Goal: Transaction & Acquisition: Purchase product/service

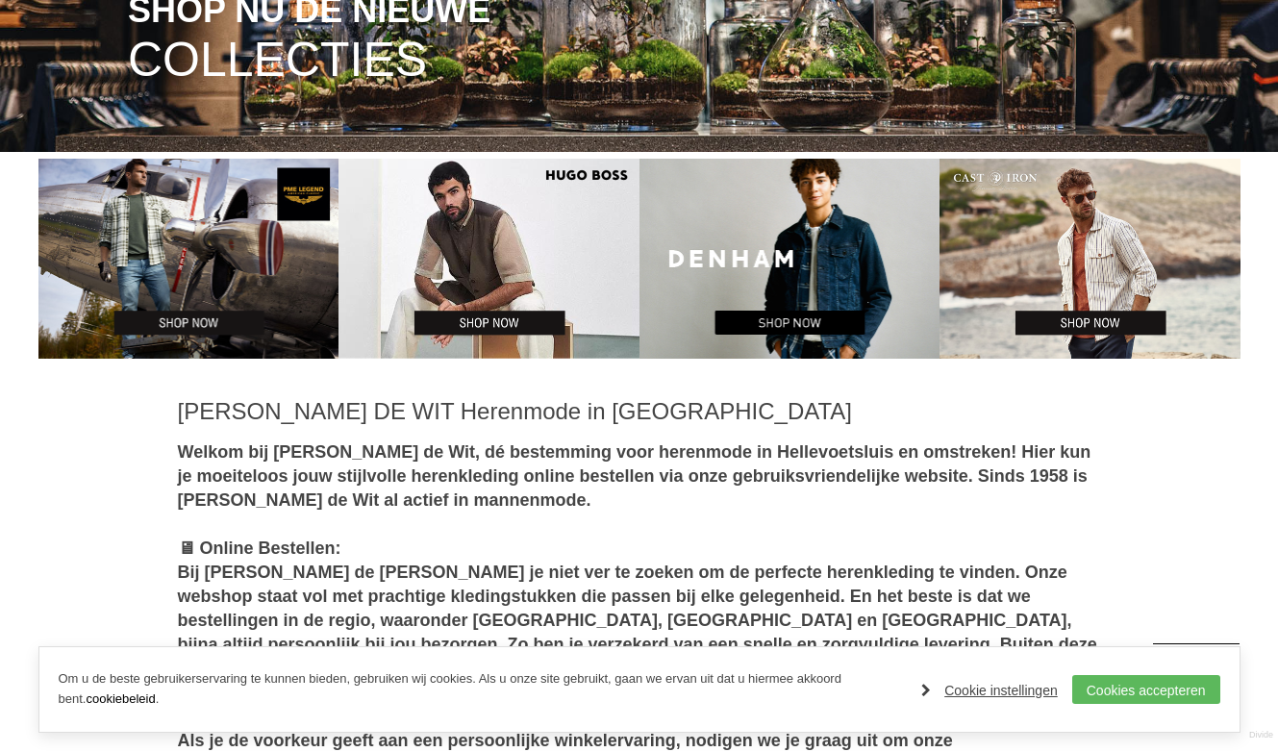
scroll to position [445, 0]
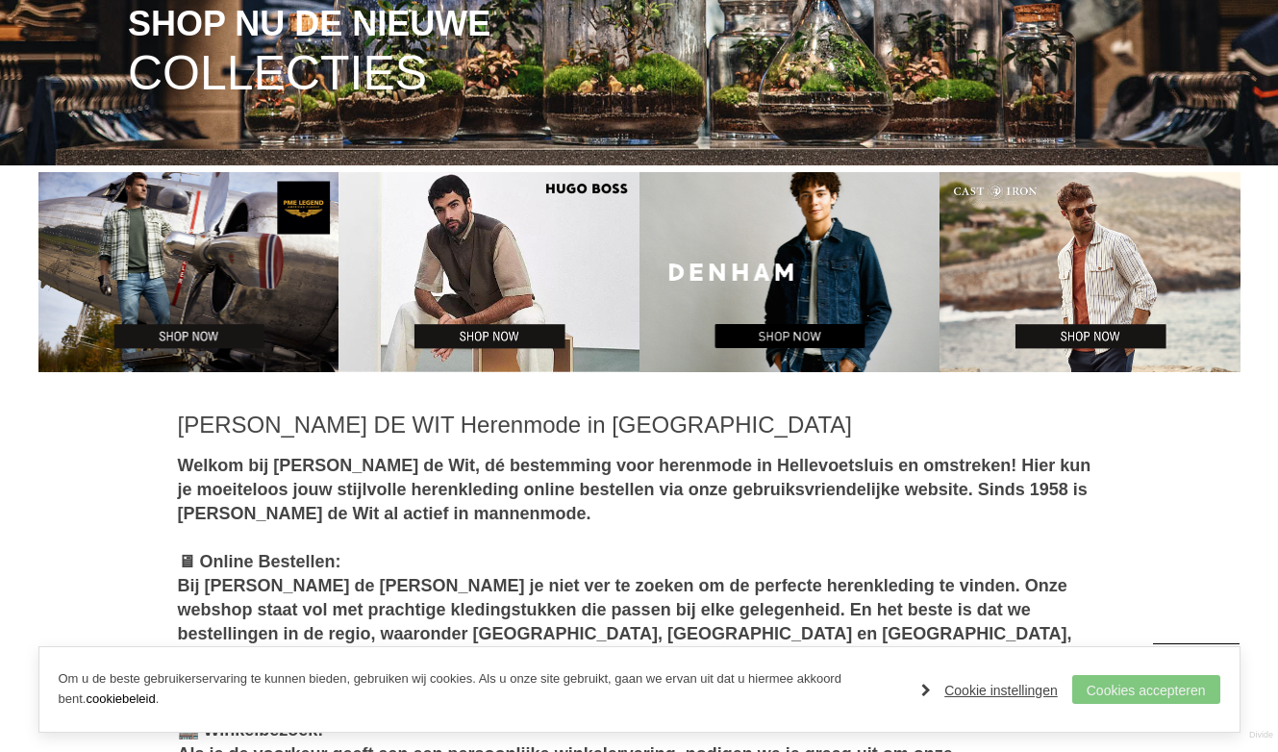
click at [1142, 692] on link "Cookies accepteren" at bounding box center [1146, 689] width 148 height 29
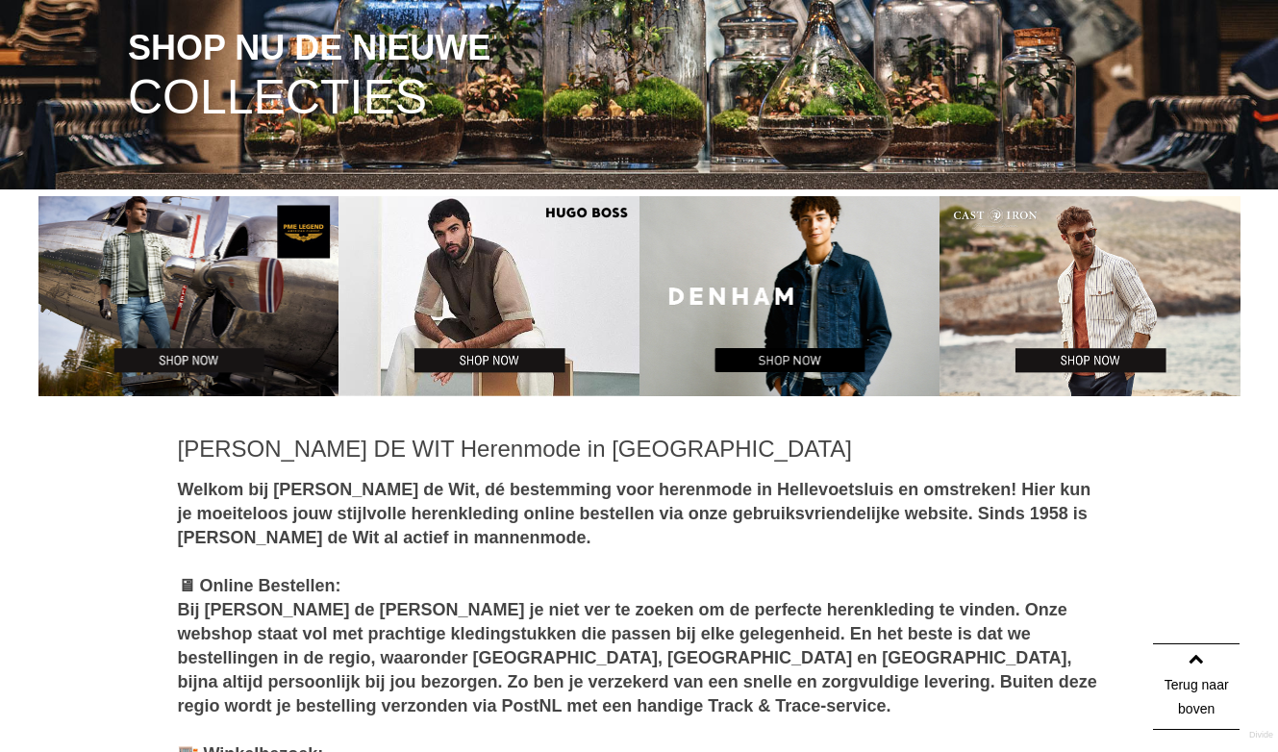
scroll to position [381, 0]
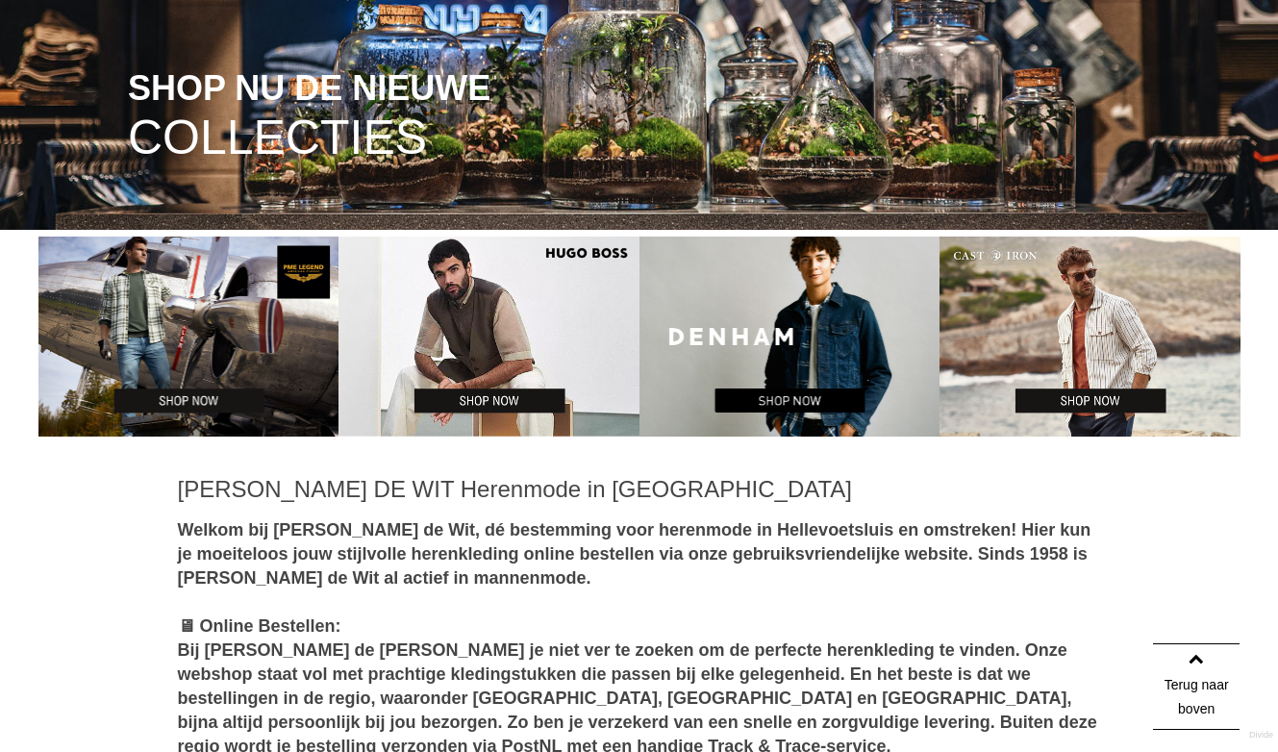
click at [348, 88] on span "SHOP NU DE NIEUWE" at bounding box center [309, 88] width 362 height 37
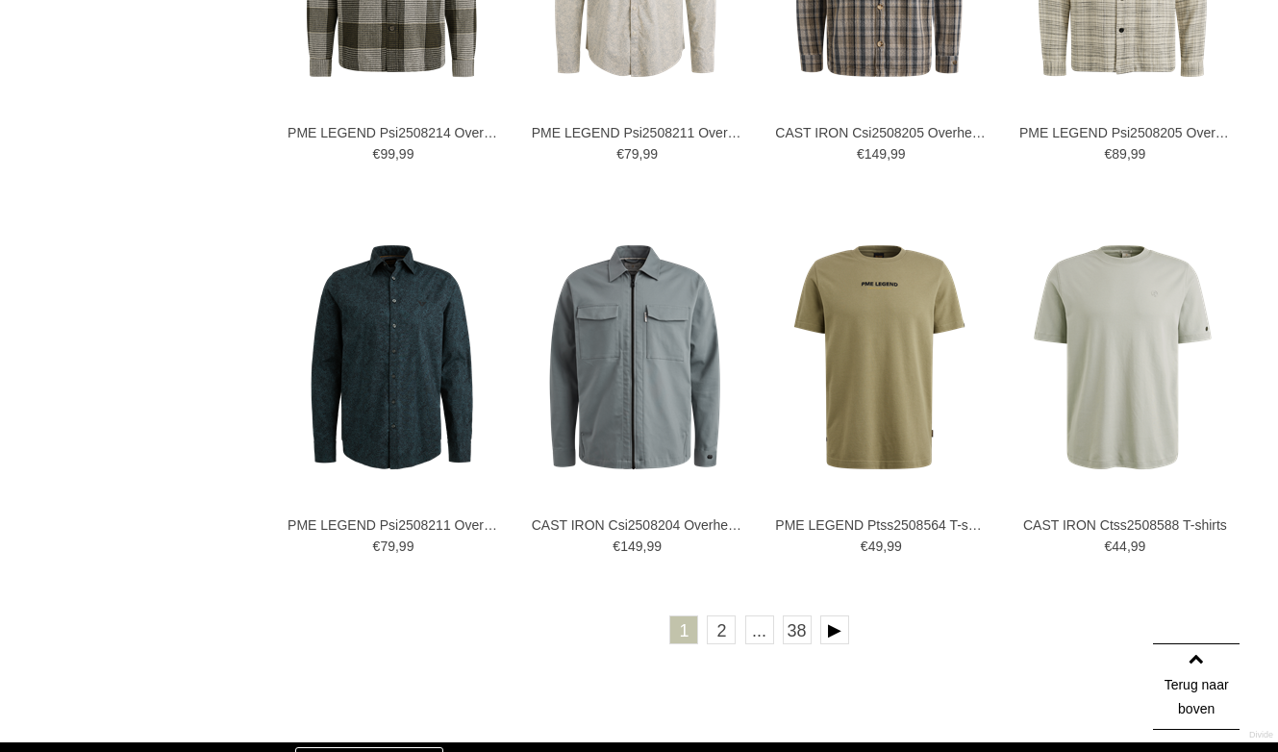
scroll to position [3317, 0]
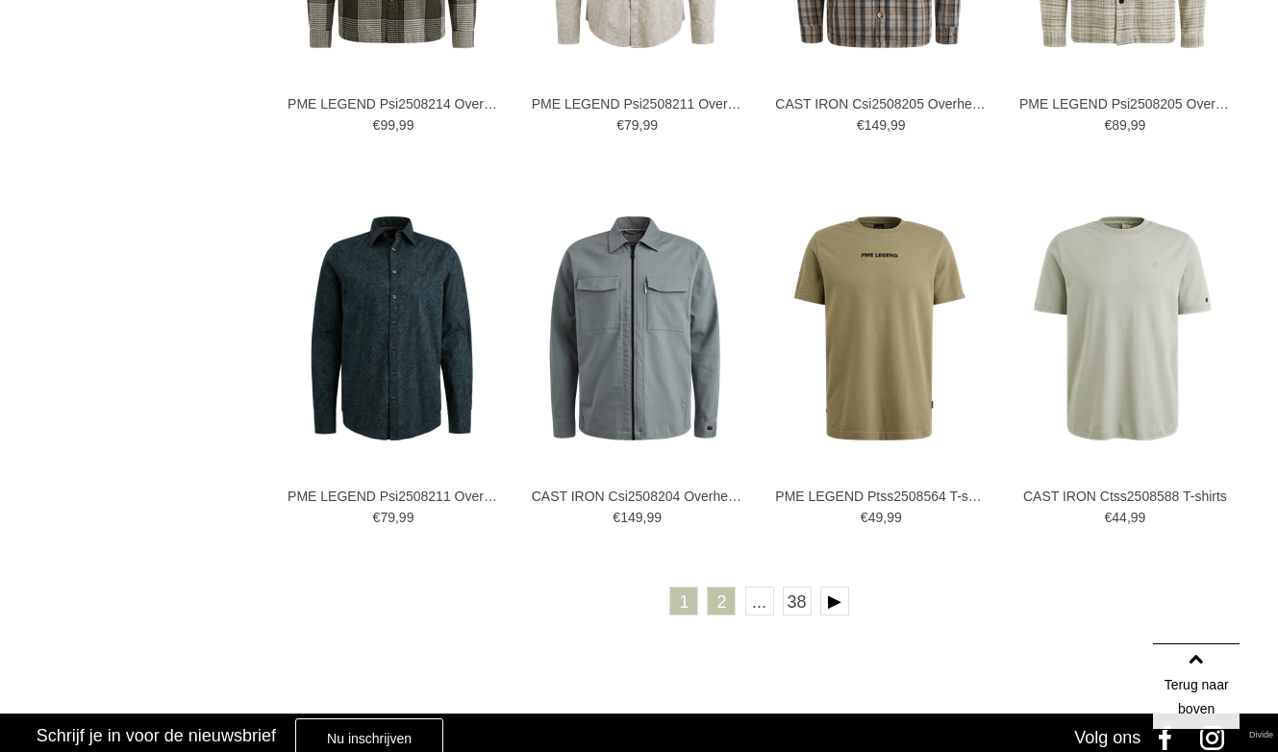
click at [724, 598] on link "2" at bounding box center [721, 600] width 29 height 29
